Goal: Task Accomplishment & Management: Manage account settings

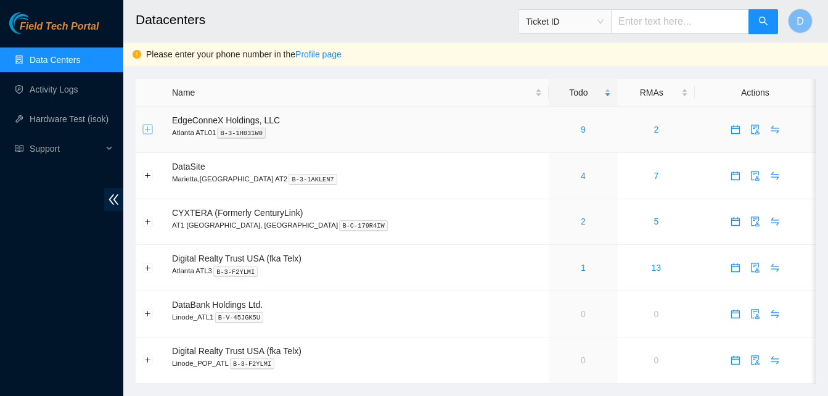
click at [146, 131] on button "Expand row" at bounding box center [148, 130] width 10 height 10
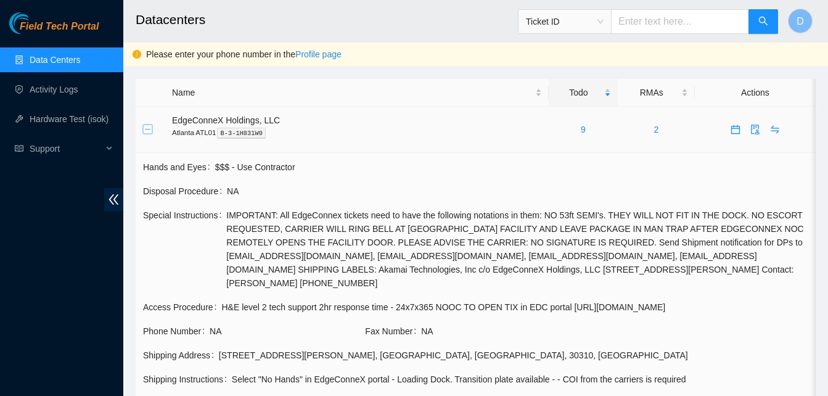
click at [145, 127] on button "Collapse row" at bounding box center [148, 130] width 10 height 10
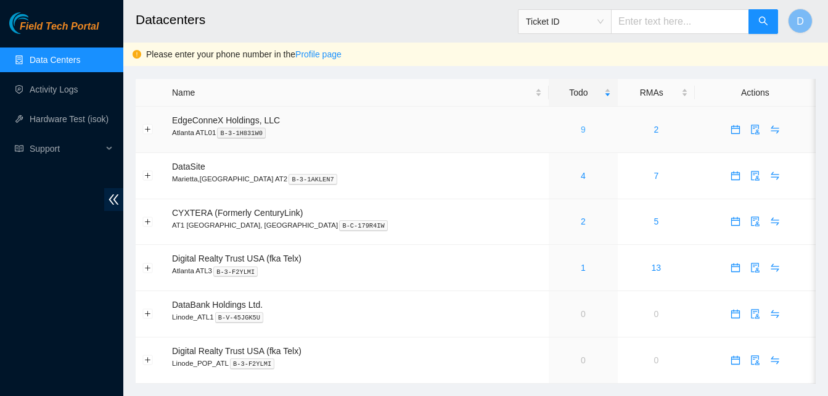
click at [581, 129] on link "9" at bounding box center [583, 130] width 5 height 10
click at [181, 120] on span "EdgeConneX Holdings, LLC" at bounding box center [226, 120] width 108 height 10
click at [798, 25] on span "D" at bounding box center [800, 21] width 7 height 15
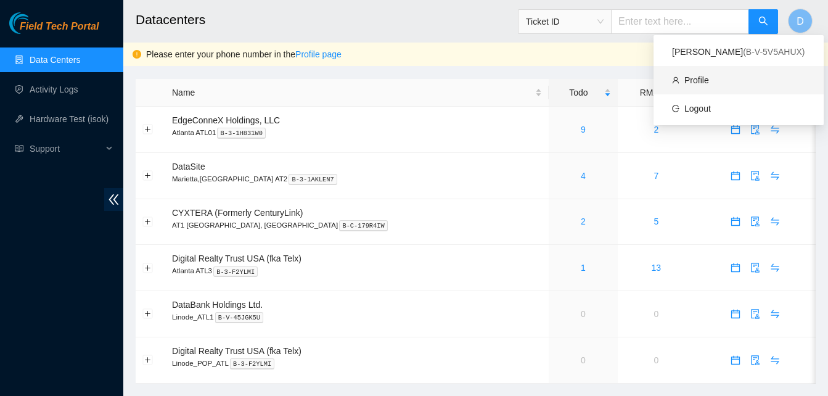
click at [706, 81] on link "Profile" at bounding box center [697, 80] width 25 height 10
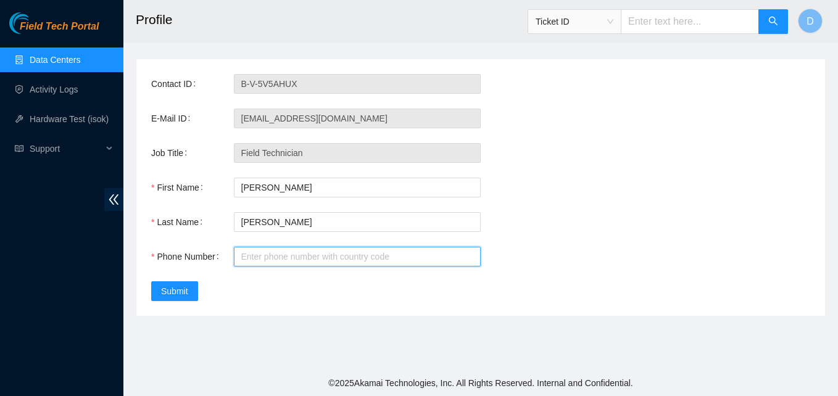
click at [253, 254] on input "Phone Number" at bounding box center [357, 257] width 247 height 20
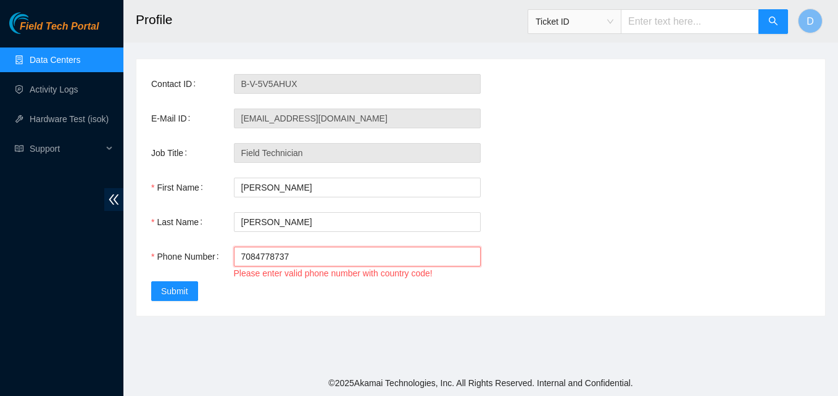
click at [239, 257] on input "7084778737" at bounding box center [357, 257] width 247 height 20
click at [363, 292] on div "Contact ID B-V-5V5AHUX E-Mail ID [EMAIL_ADDRESS][DOMAIN_NAME] Job Title Field T…" at bounding box center [480, 187] width 688 height 257
click at [244, 252] on input "17084778737" at bounding box center [357, 257] width 247 height 20
click at [257, 252] on input "7084778737" at bounding box center [357, 257] width 247 height 20
click at [252, 252] on input "7084778737" at bounding box center [357, 257] width 247 height 20
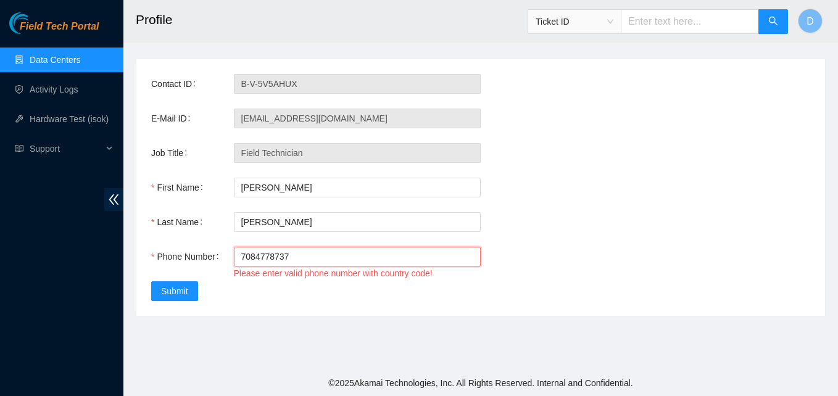
click at [253, 252] on input "7084778737" at bounding box center [357, 257] width 247 height 20
click at [270, 255] on input "708-4778737" at bounding box center [357, 257] width 247 height 20
type input "[PHONE_NUMBER]"
click at [301, 305] on div "Contact ID B-V-5V5AHUX E-Mail ID [EMAIL_ADDRESS][DOMAIN_NAME] Job Title Field T…" at bounding box center [480, 187] width 688 height 257
click at [193, 292] on button "Submit" at bounding box center [174, 291] width 47 height 20
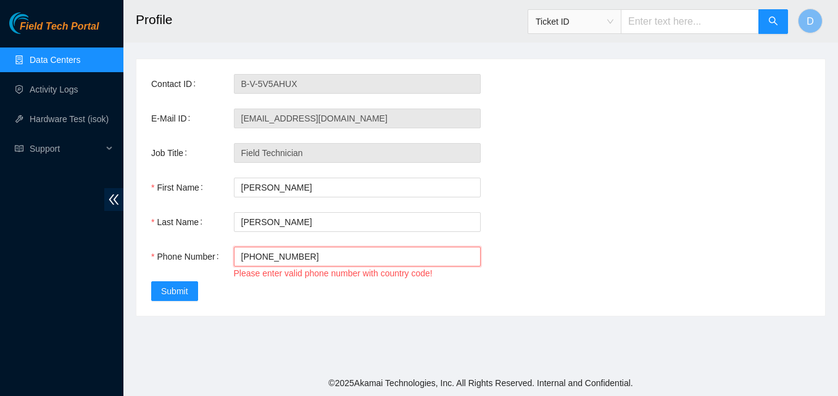
drag, startPoint x: 303, startPoint y: 257, endPoint x: 184, endPoint y: 256, distance: 119.0
click at [186, 256] on div "Phone Number [PHONE_NUMBER] Please enter valid phone number with country code!" at bounding box center [480, 264] width 659 height 35
drag, startPoint x: 337, startPoint y: 255, endPoint x: 262, endPoint y: 255, distance: 74.6
click at [262, 255] on input "Phone Number" at bounding box center [357, 257] width 247 height 20
type input "17084778737"
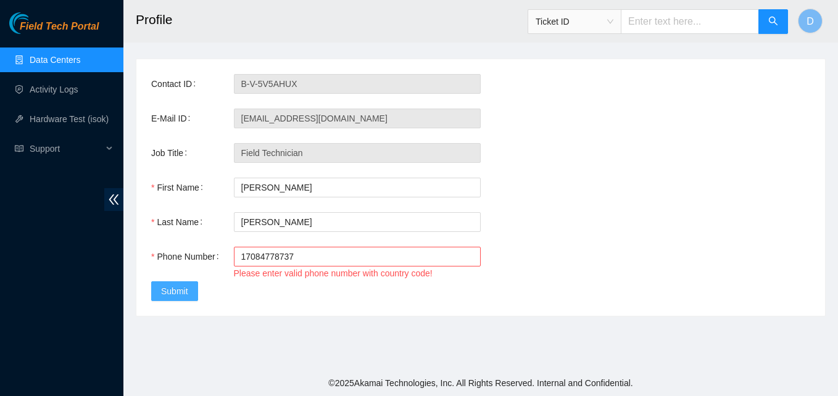
click at [176, 289] on span "Submit" at bounding box center [174, 291] width 27 height 14
click at [175, 286] on span "Submit" at bounding box center [174, 291] width 27 height 14
click at [814, 23] on button "D" at bounding box center [809, 21] width 25 height 25
click at [529, 47] on main "Profile Ticket ID D Contact ID B-V-5V5AHUX E-Mail ID [EMAIL_ADDRESS][DOMAIN_NAM…" at bounding box center [480, 185] width 714 height 370
click at [92, 142] on span "Support" at bounding box center [66, 148] width 73 height 25
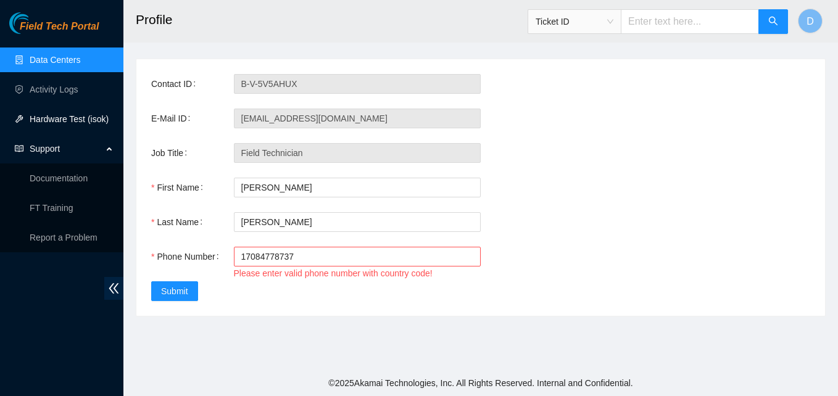
click at [84, 121] on link "Hardware Test (isok)" at bounding box center [69, 119] width 79 height 10
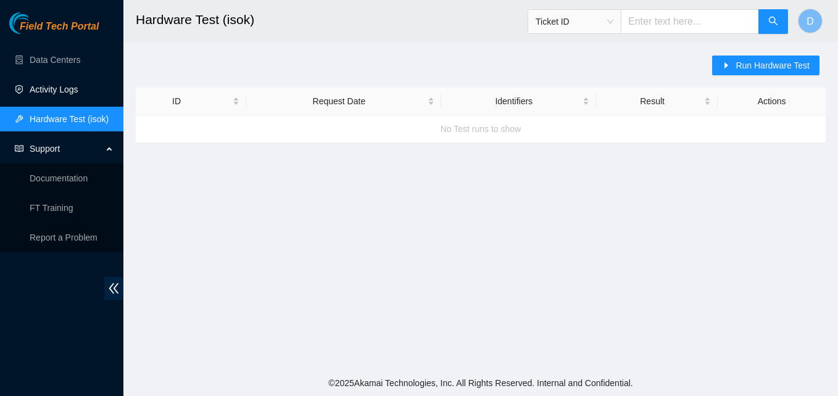
click at [78, 84] on link "Activity Logs" at bounding box center [54, 89] width 49 height 10
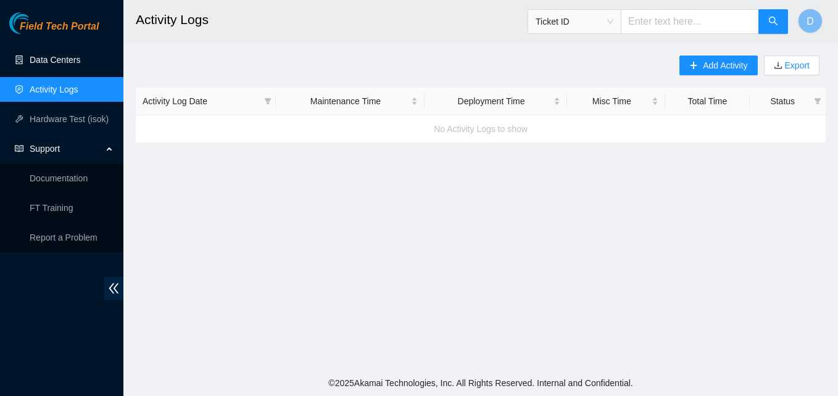
click at [80, 55] on link "Data Centers" at bounding box center [55, 60] width 51 height 10
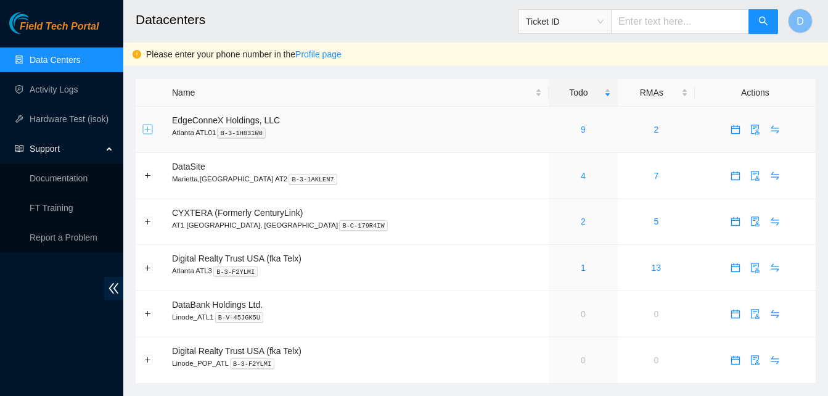
click at [144, 127] on button "Expand row" at bounding box center [148, 130] width 10 height 10
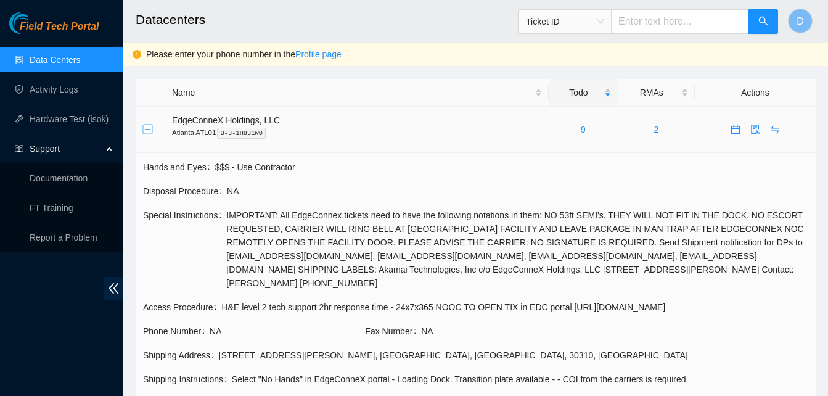
click at [147, 128] on button "Collapse row" at bounding box center [148, 130] width 10 height 10
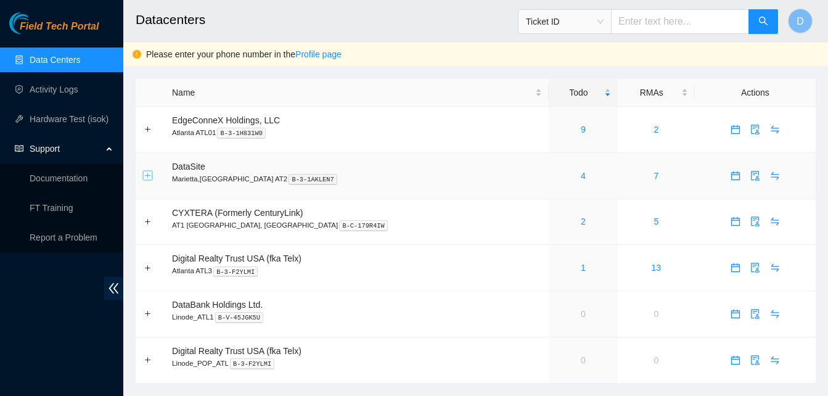
click at [148, 173] on button "Expand row" at bounding box center [148, 176] width 10 height 10
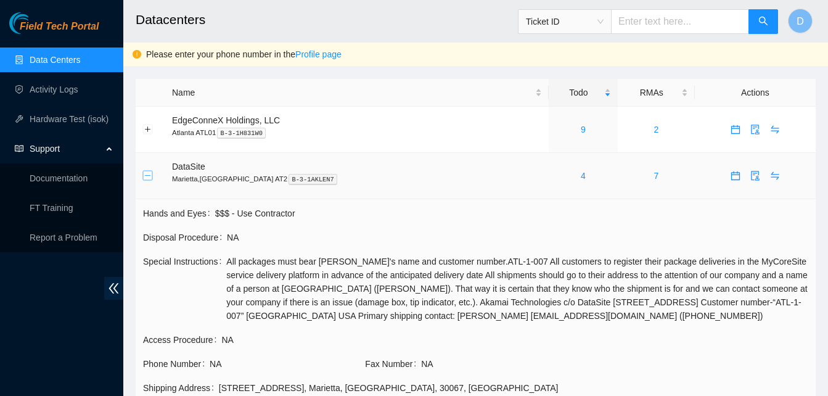
click at [148, 173] on button "Collapse row" at bounding box center [148, 176] width 10 height 10
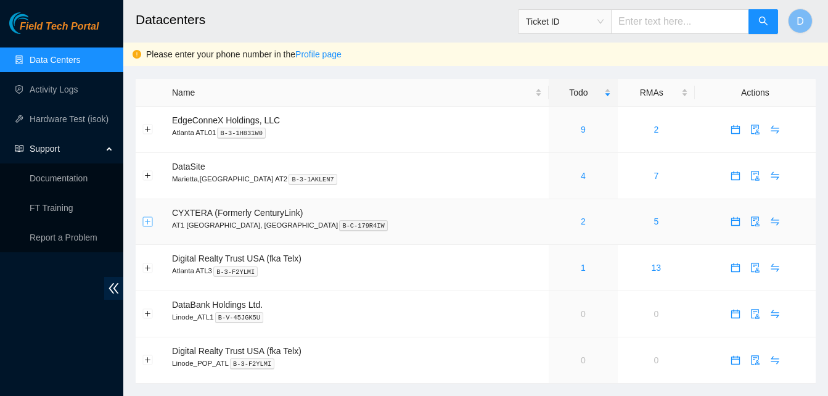
click at [151, 222] on button "Expand row" at bounding box center [148, 221] width 10 height 10
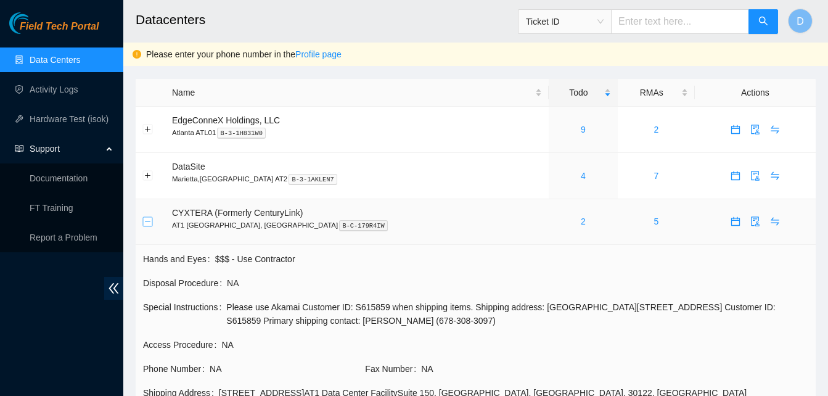
click at [151, 221] on button "Collapse row" at bounding box center [148, 221] width 10 height 10
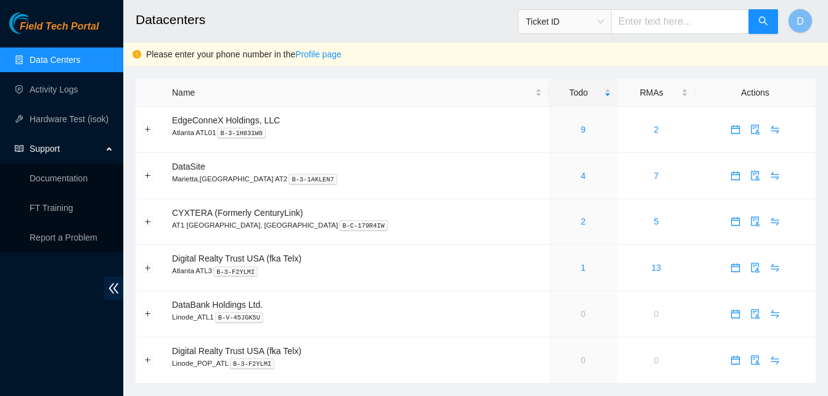
click at [46, 324] on div "Field Tech Portal Data Centers Activity Logs Hardware Test (isok) Support Docum…" at bounding box center [61, 204] width 123 height 384
